Goal: Obtain resource: Download file/media

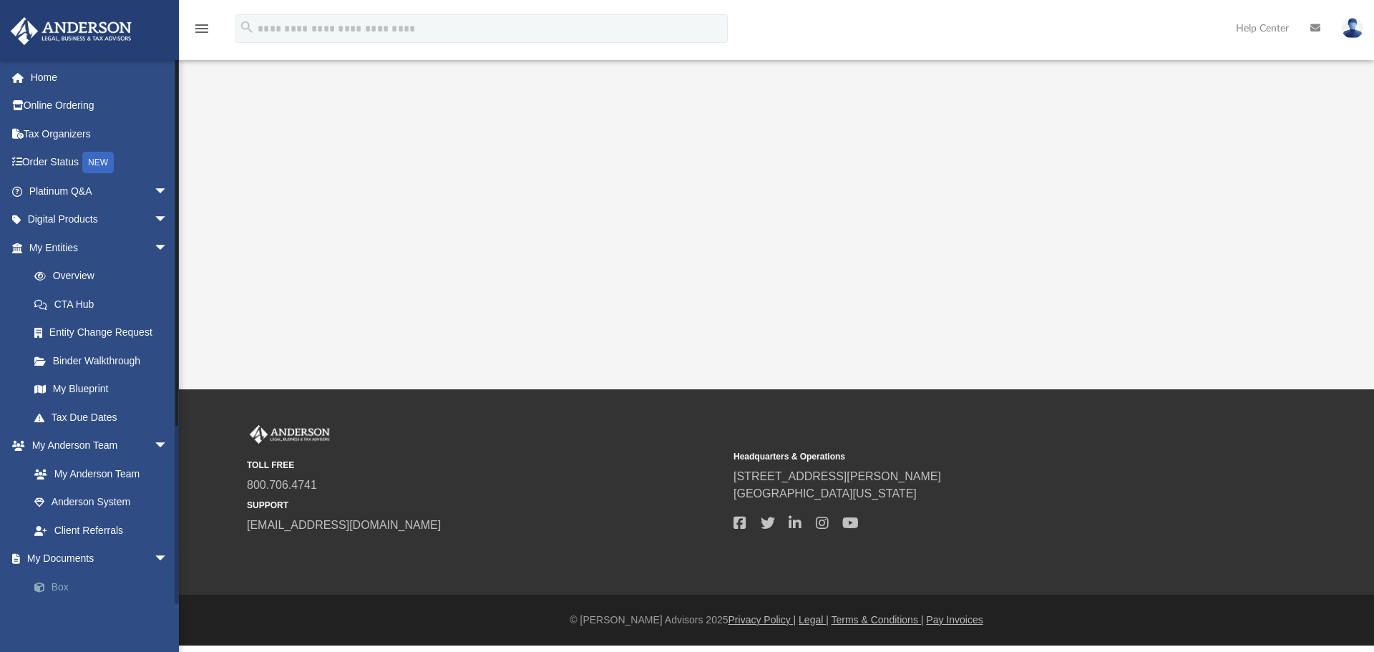
click at [49, 589] on span at bounding box center [46, 588] width 9 height 10
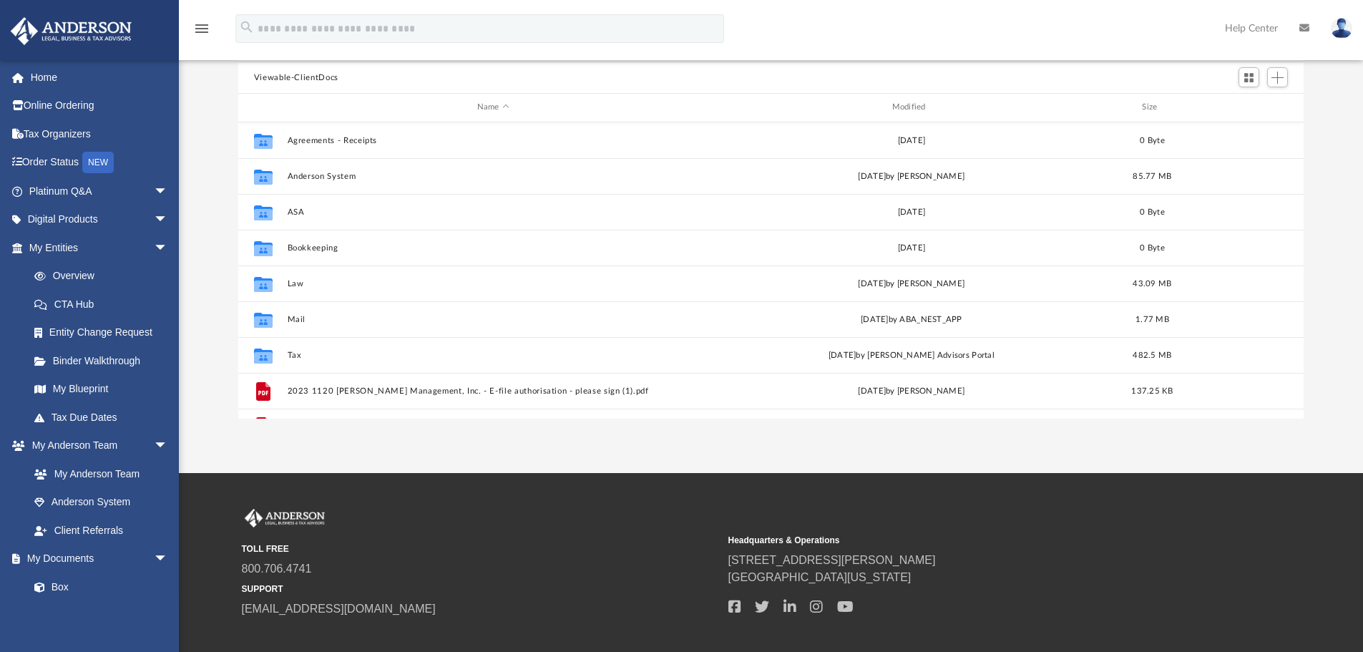
scroll to position [143, 0]
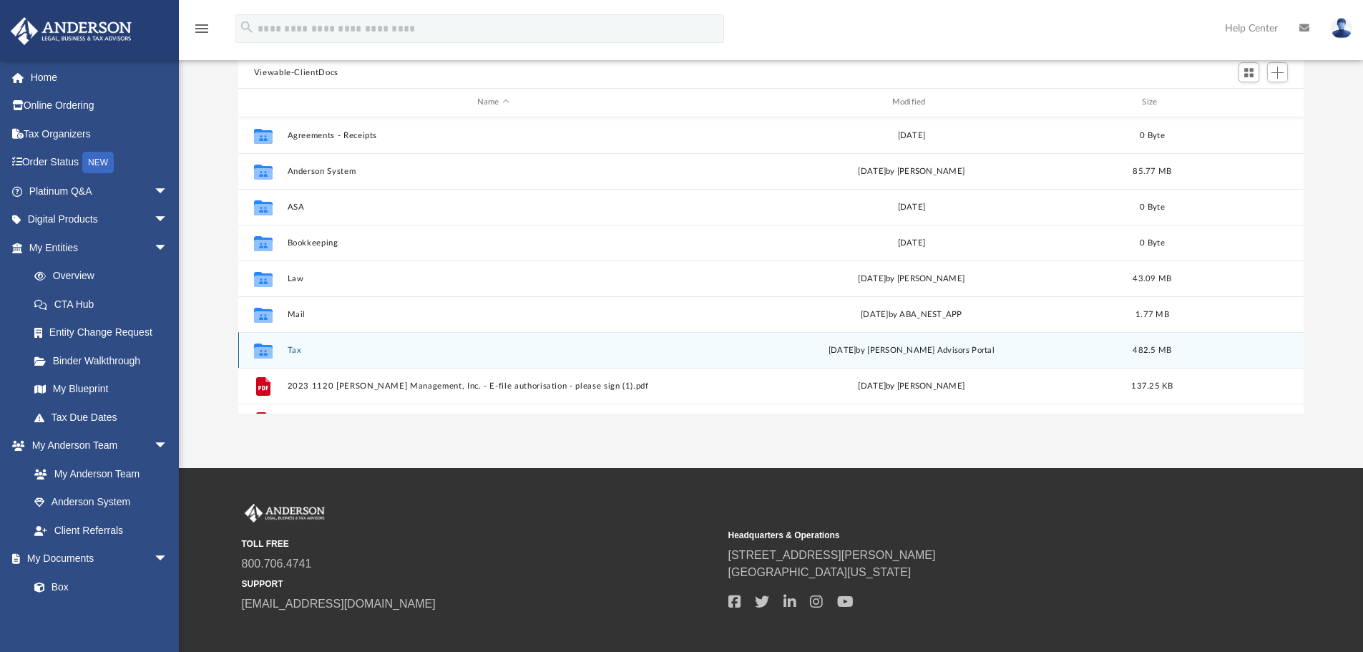
click at [285, 353] on div "Collaborated Folder Tax [DATE] by [PERSON_NAME] Advisors Portal 482.5 MB" at bounding box center [771, 350] width 1066 height 36
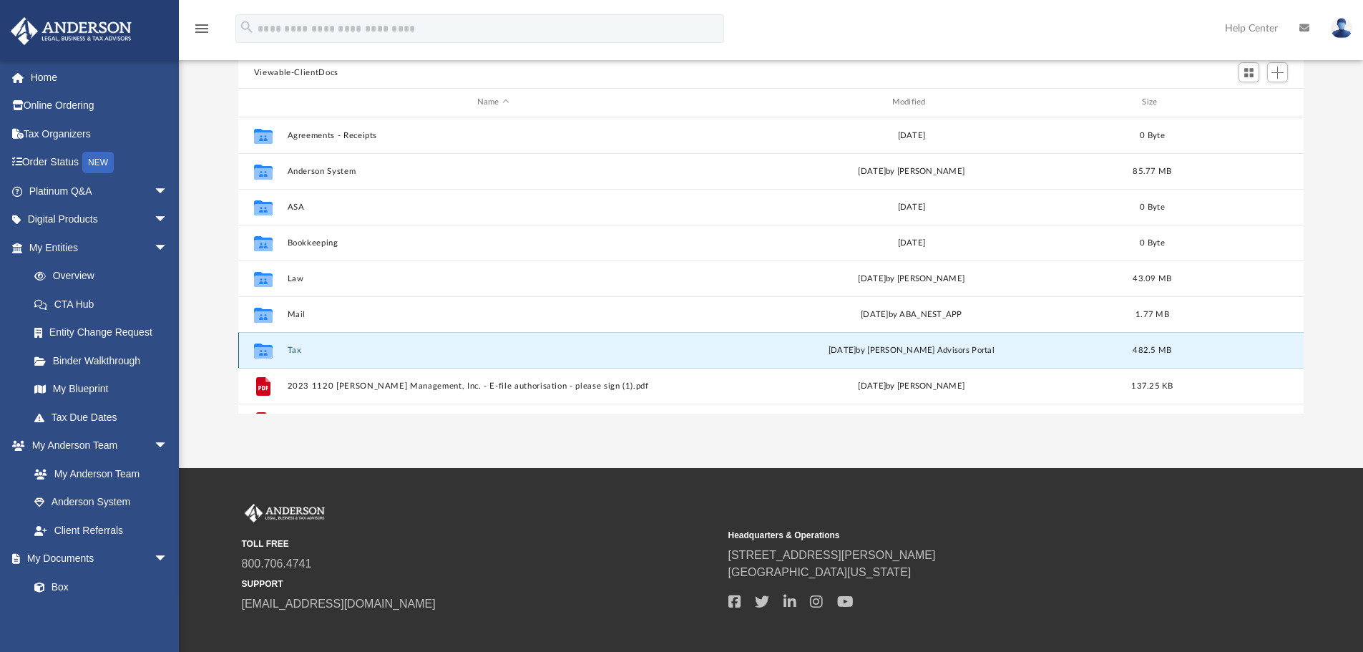
click at [284, 352] on div "Collaborated Folder Tax [DATE] by [PERSON_NAME] Advisors Portal 482.5 MB" at bounding box center [771, 350] width 1066 height 36
click at [271, 352] on icon "Collaborated Folder" at bounding box center [263, 350] width 23 height 23
click at [271, 352] on icon "grid" at bounding box center [263, 351] width 19 height 11
click at [409, 353] on button "Tax" at bounding box center [493, 350] width 412 height 9
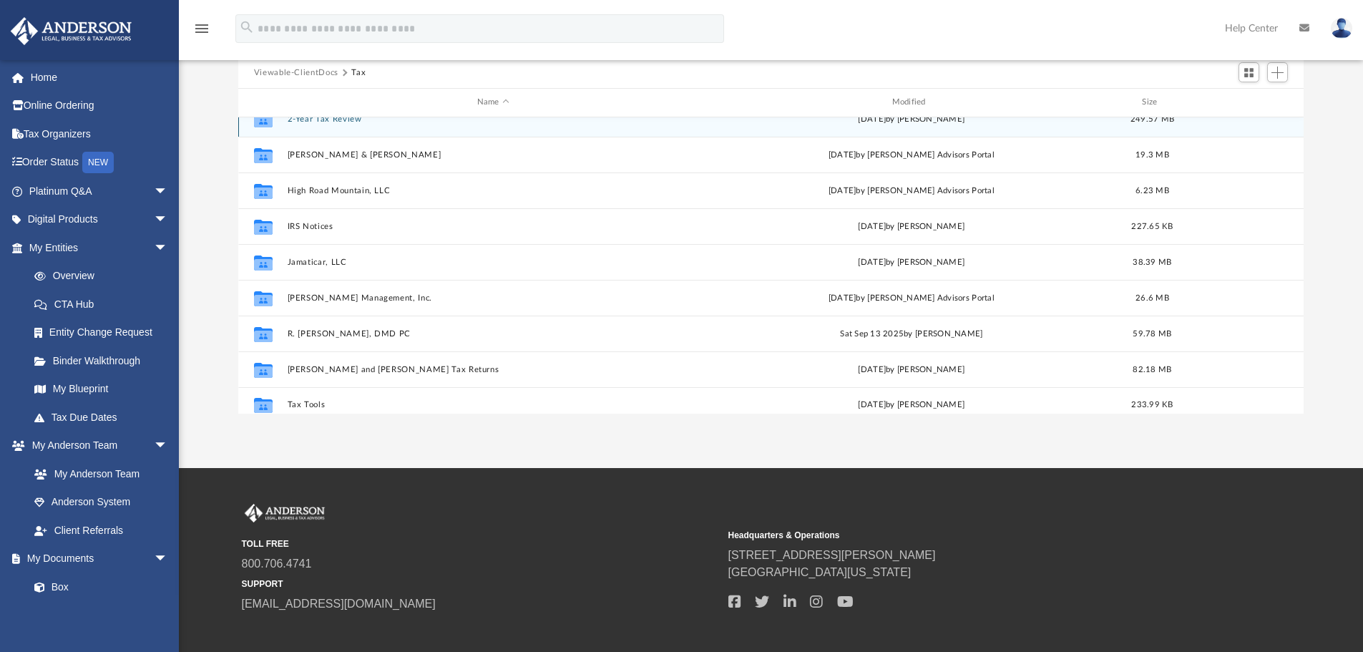
scroll to position [26, 0]
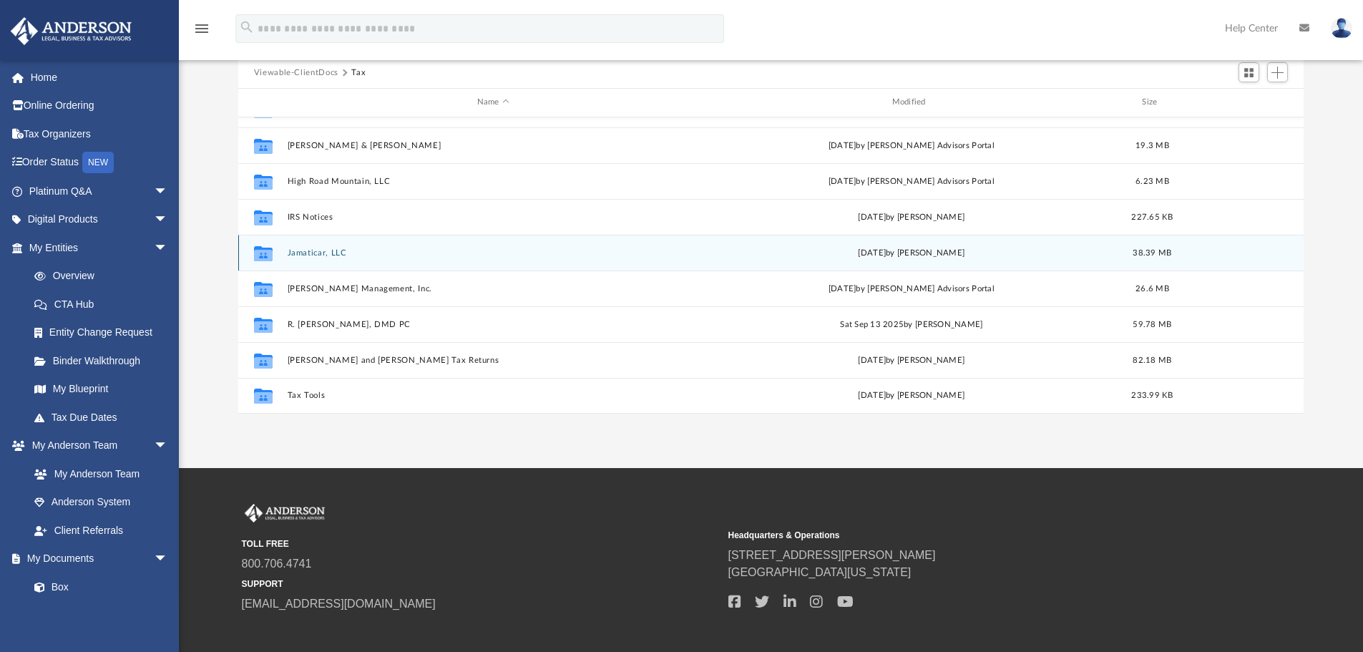
click at [279, 256] on div "Collaborated Folder" at bounding box center [263, 252] width 36 height 23
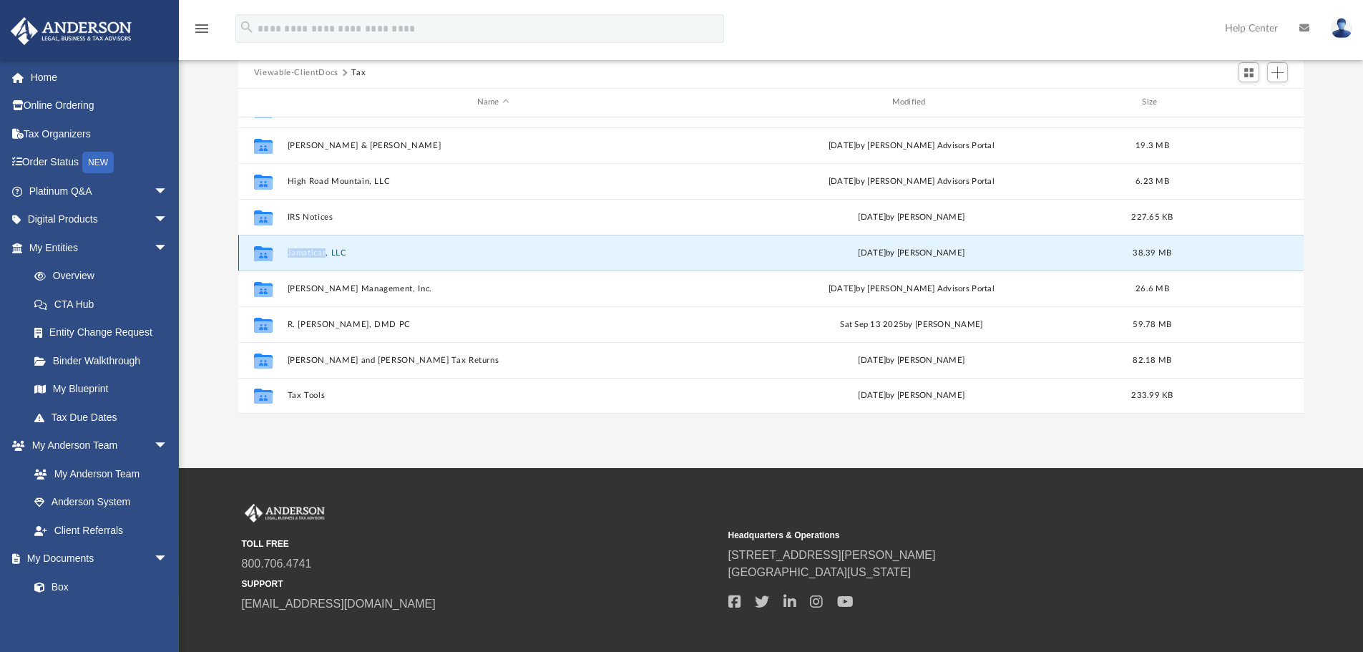
click at [279, 256] on div "Collaborated Folder" at bounding box center [263, 252] width 36 height 23
click at [882, 257] on div "[DATE] by [PERSON_NAME]" at bounding box center [912, 252] width 412 height 13
click at [268, 255] on icon "grid" at bounding box center [263, 254] width 19 height 11
click at [301, 256] on button "Jamaticar, LLC" at bounding box center [493, 252] width 412 height 9
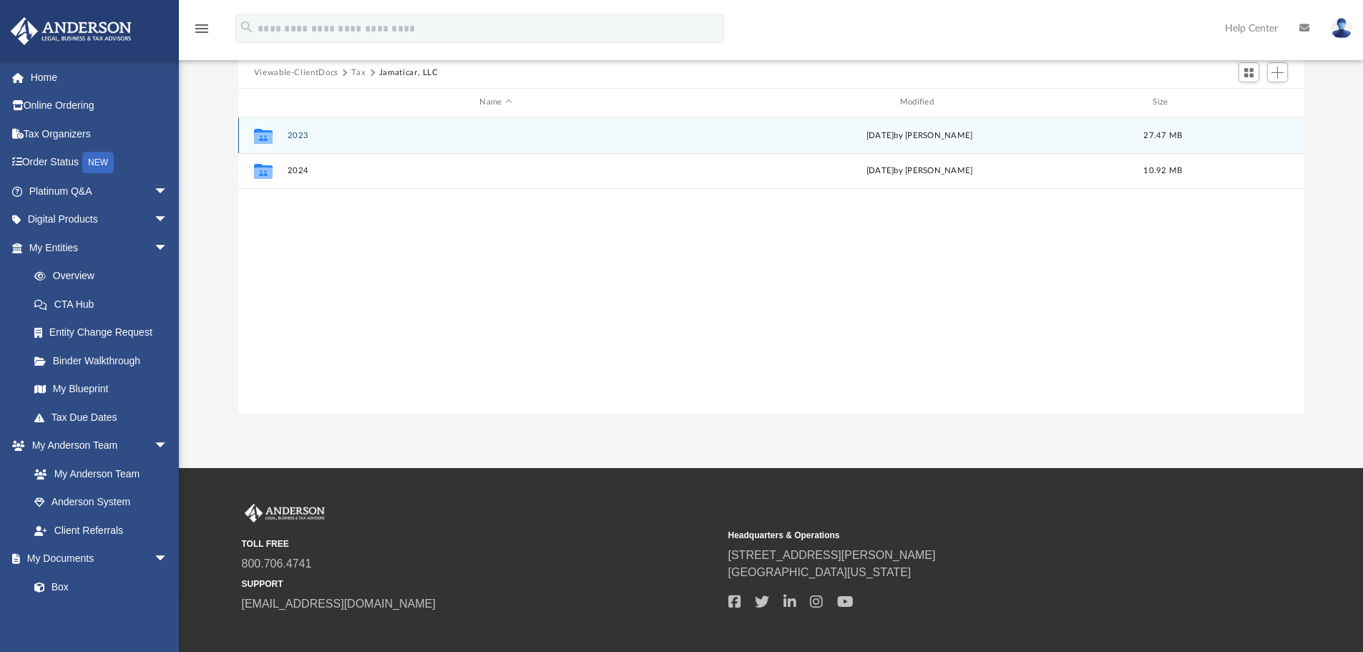
scroll to position [0, 0]
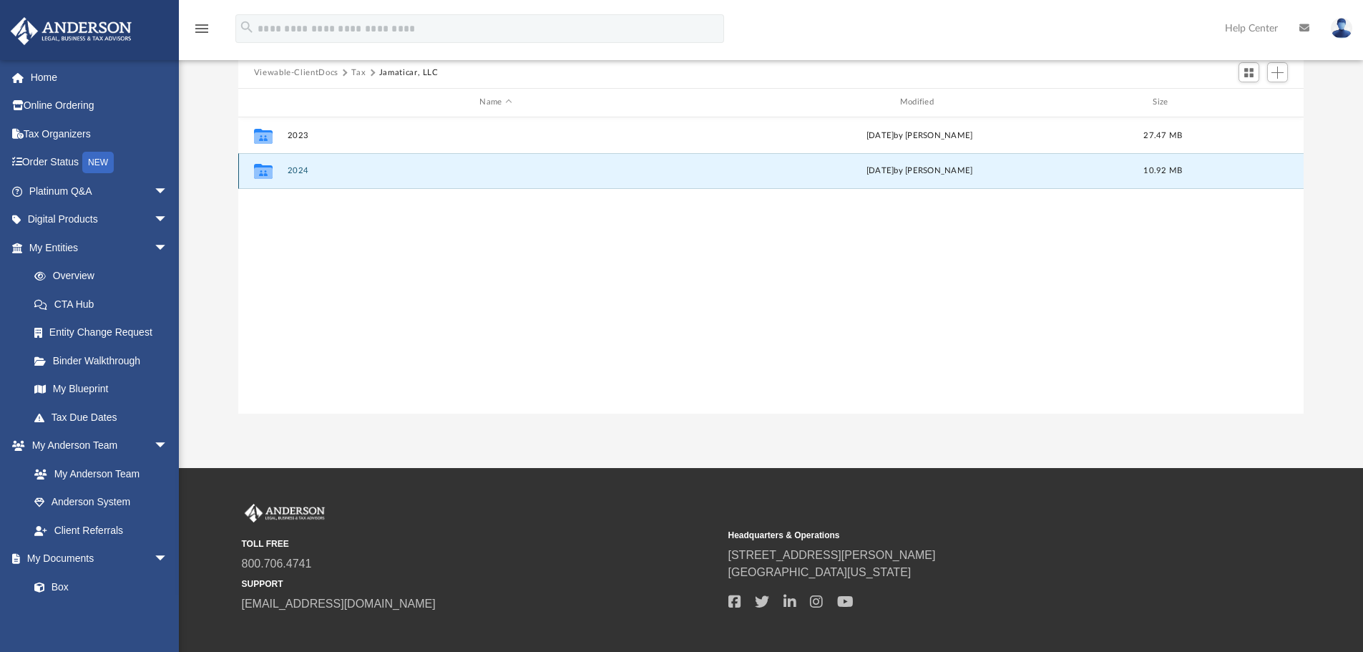
click at [326, 170] on button "2024" at bounding box center [495, 170] width 417 height 9
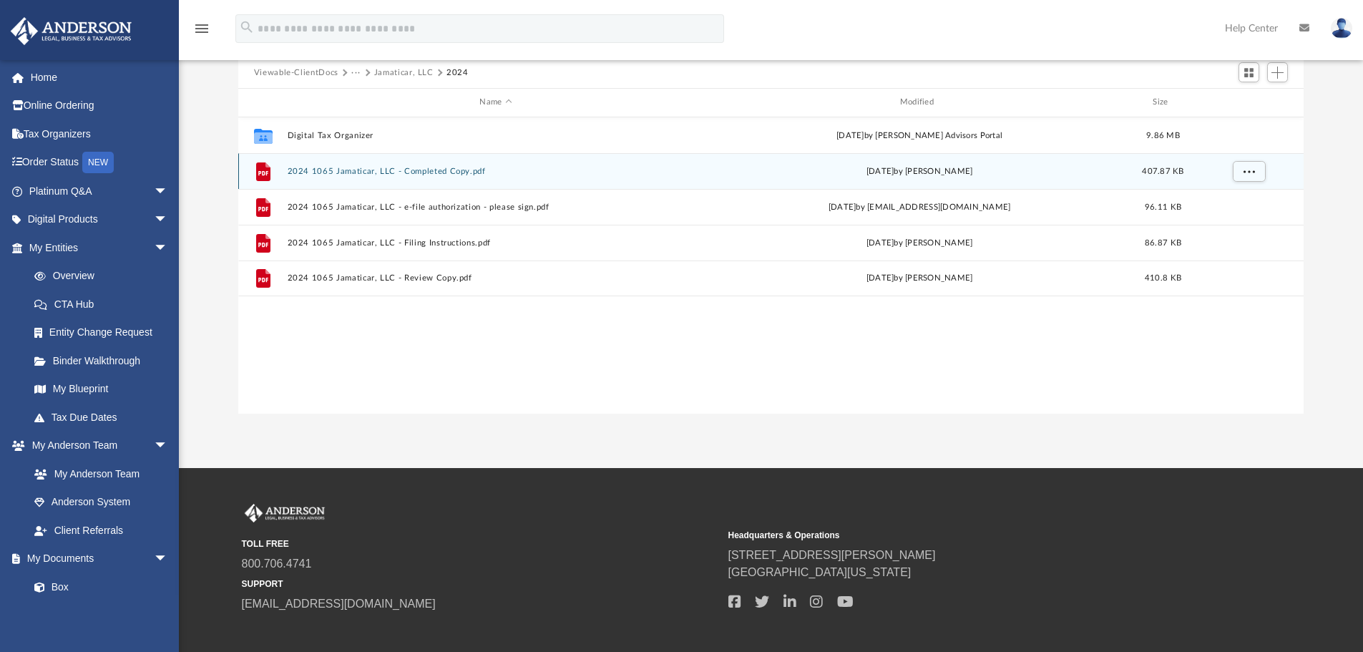
click at [352, 167] on button "2024 1065 Jamaticar, LLC - Completed Copy.pdf" at bounding box center [495, 171] width 417 height 9
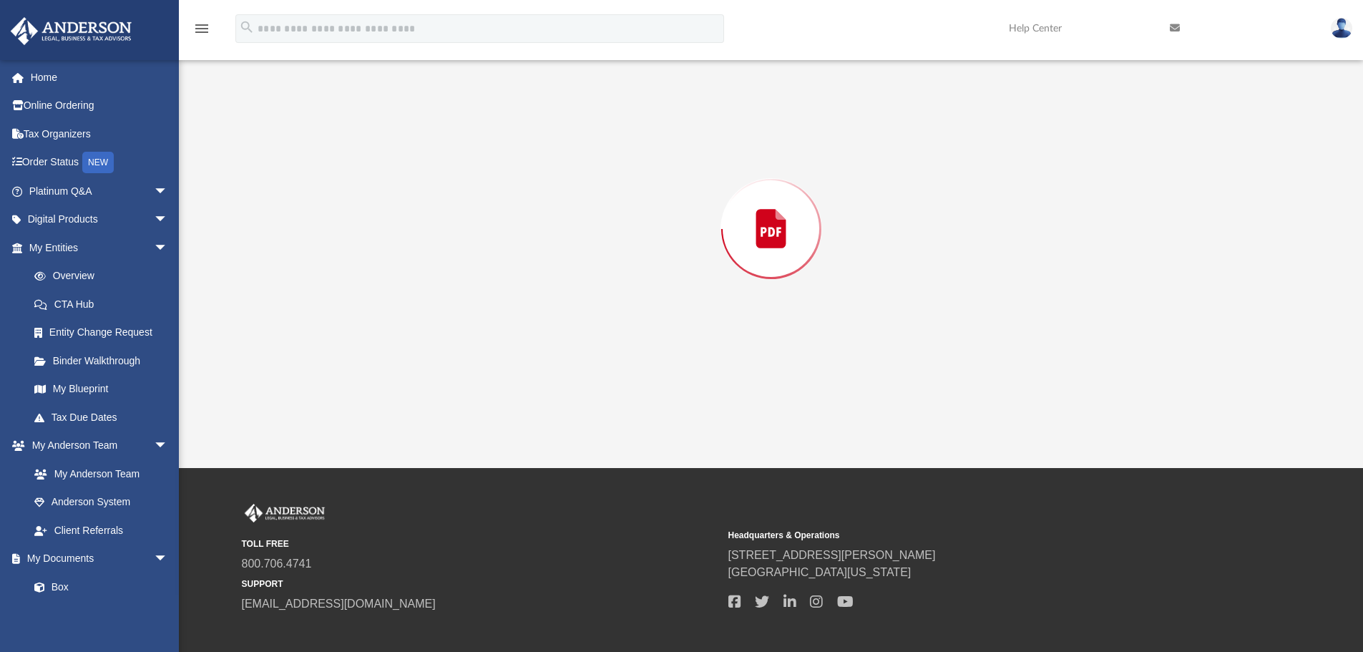
click at [352, 167] on div "Preview" at bounding box center [771, 228] width 1066 height 369
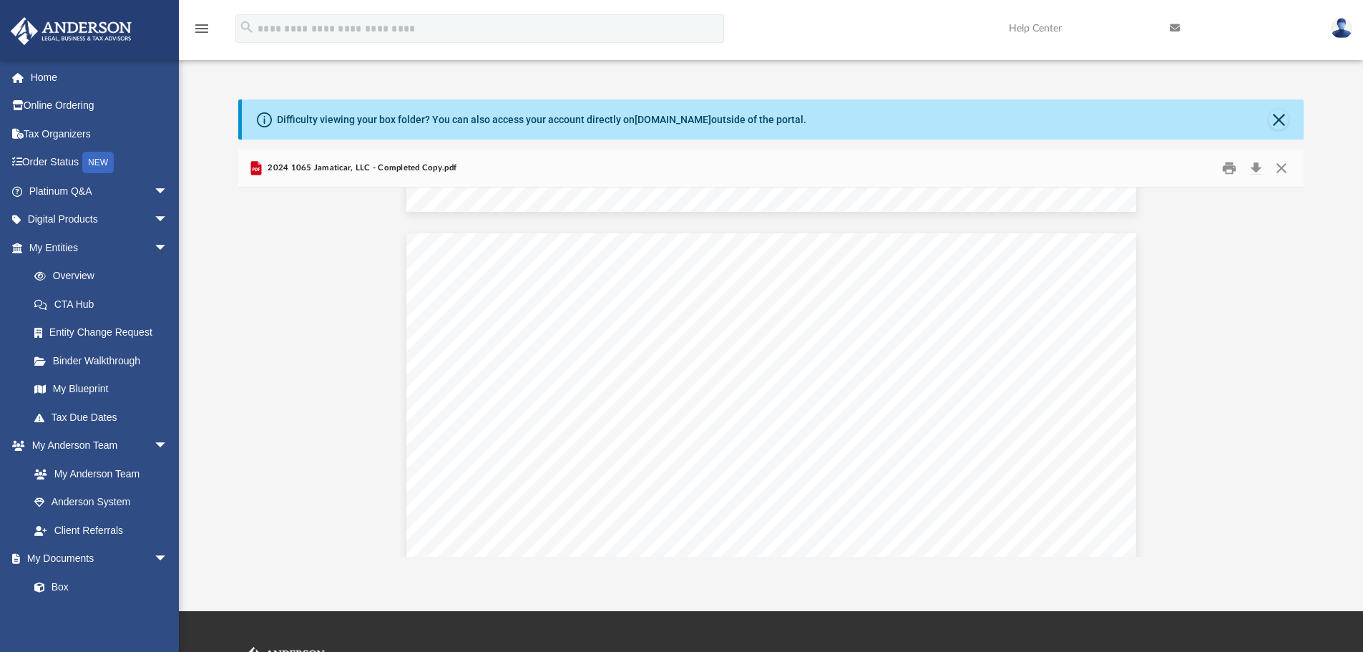
scroll to position [4795, 0]
